Goal: Task Accomplishment & Management: Use online tool/utility

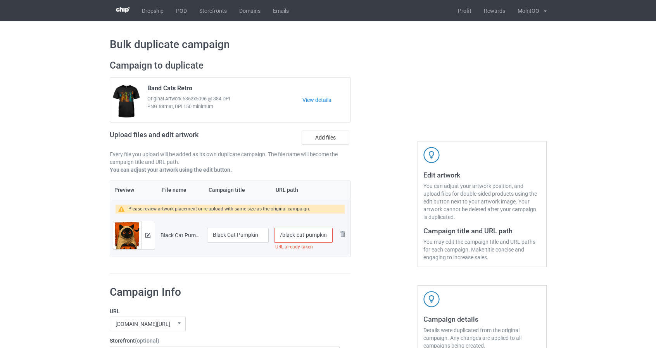
click at [282, 236] on input "/black-cat-pumpkin" at bounding box center [303, 235] width 58 height 15
click at [305, 236] on input "/black-cat-pumpkin" at bounding box center [303, 235] width 58 height 15
click at [306, 235] on input "/black-cat-andpumpkin" at bounding box center [303, 235] width 58 height 15
type input "/black-cat-and-pumpkin"
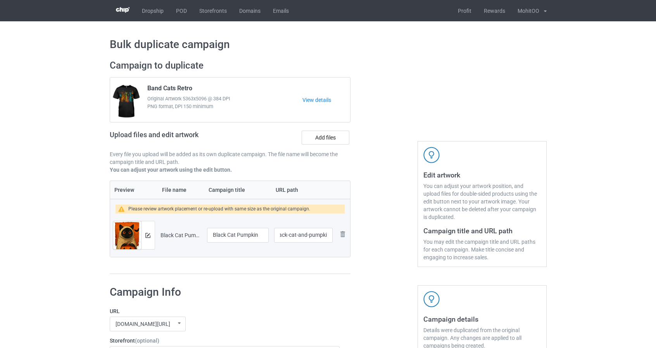
click at [235, 237] on input "Black Cat Pumpkin" at bounding box center [238, 235] width 62 height 15
click at [246, 237] on input "Black Cat And Pumpkin" at bounding box center [238, 235] width 62 height 15
click at [214, 235] on input "Black Cat Pumpkin" at bounding box center [238, 235] width 62 height 15
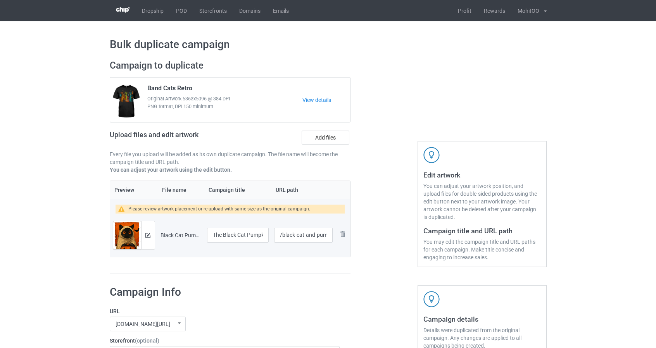
drag, startPoint x: 238, startPoint y: 238, endPoint x: 213, endPoint y: 238, distance: 25.2
click at [213, 238] on input "The Black Cat Pumpkin" at bounding box center [238, 235] width 62 height 15
click at [221, 235] on input "Cat Pumpkin" at bounding box center [238, 235] width 62 height 15
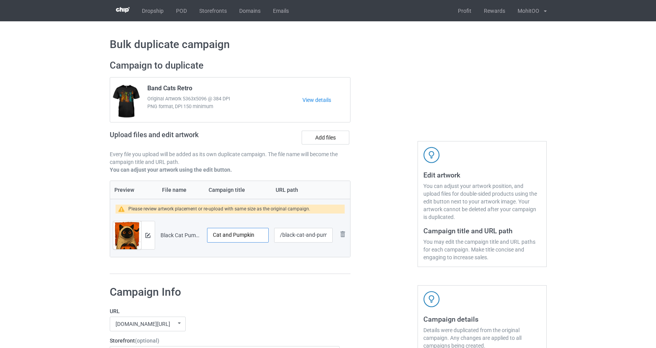
click at [222, 238] on input "Cat and Pumpkin" at bounding box center [238, 235] width 62 height 15
type input "Cat And Pumpkin"
drag, startPoint x: 282, startPoint y: 236, endPoint x: 295, endPoint y: 237, distance: 12.8
click at [295, 237] on input "/black-cat-and-pumpkin" at bounding box center [303, 235] width 58 height 15
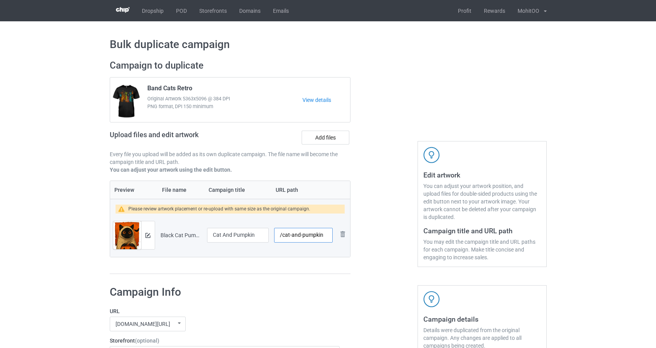
type input "/cat-and-pumpkin"
click at [326, 233] on input "/cat-and-pumpkin" at bounding box center [303, 235] width 58 height 15
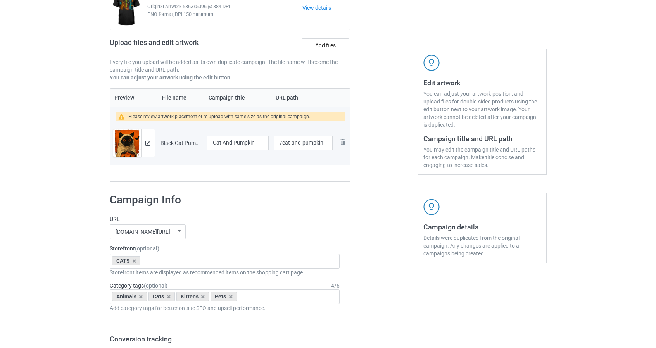
scroll to position [39, 0]
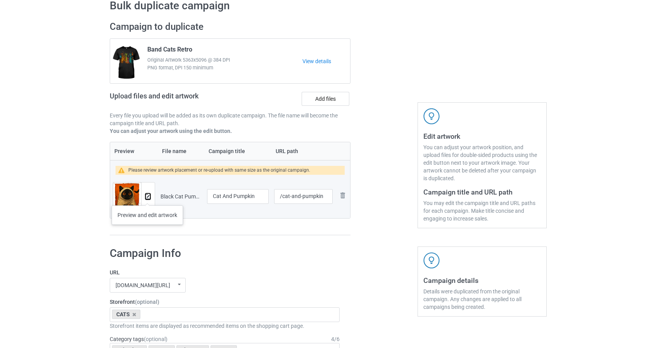
click at [147, 198] on img at bounding box center [147, 196] width 5 height 5
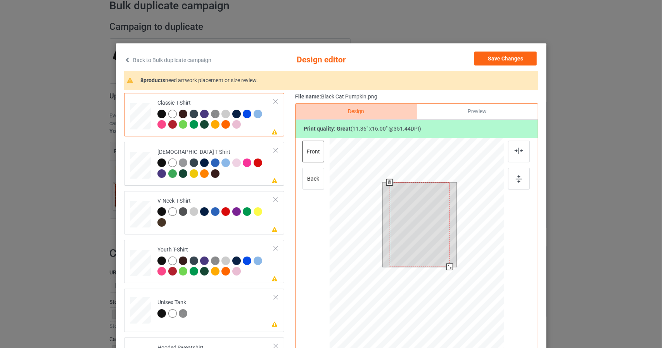
click at [458, 288] on div at bounding box center [416, 248] width 174 height 220
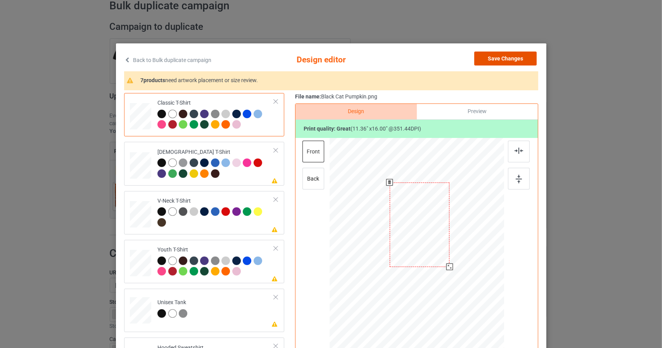
click at [520, 56] on button "Save Changes" at bounding box center [505, 59] width 62 height 14
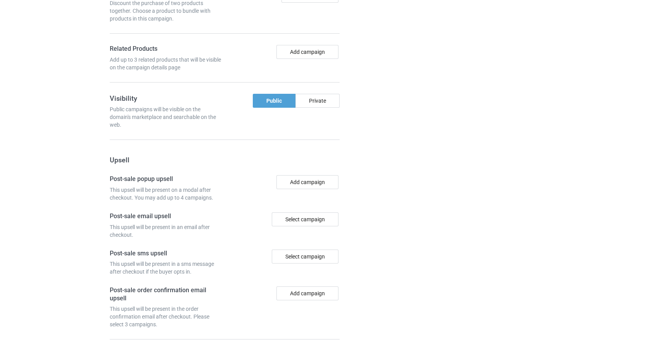
scroll to position [650, 0]
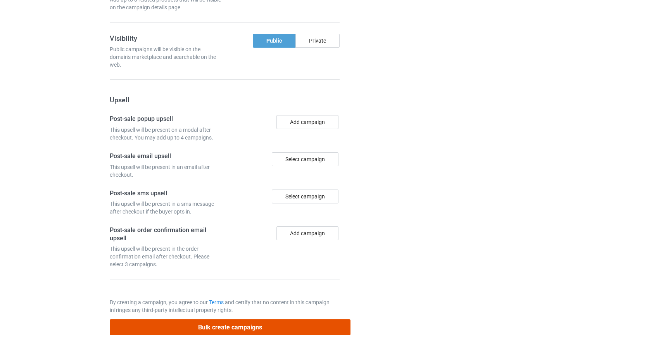
click at [326, 321] on button "Bulk create campaigns" at bounding box center [230, 327] width 241 height 16
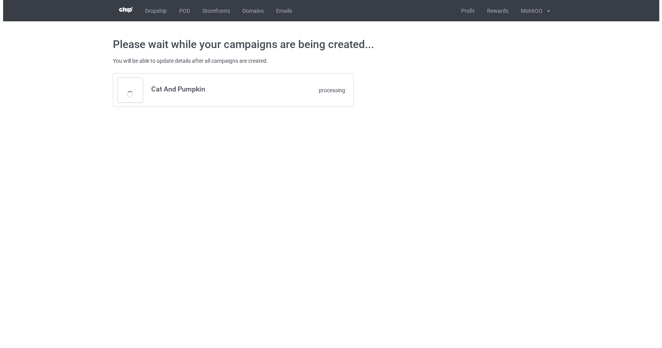
scroll to position [0, 0]
